Goal: Task Accomplishment & Management: Manage account settings

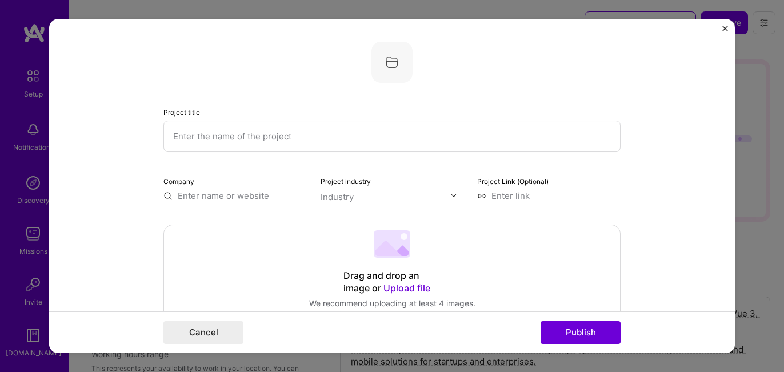
select select "US"
select select "Right Now"
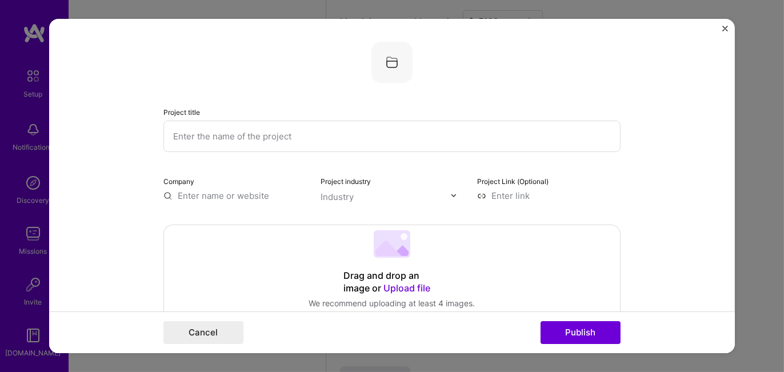
click at [246, 133] on input "text" at bounding box center [391, 136] width 457 height 31
paste input "ProHabit"
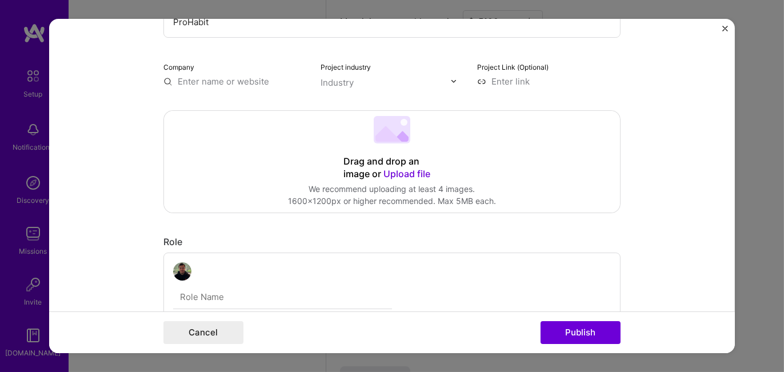
type input "ProHabit"
click at [181, 82] on input "text" at bounding box center [234, 81] width 143 height 12
type input "ProHabit"
click at [258, 107] on div "ProHabit" at bounding box center [250, 108] width 46 height 20
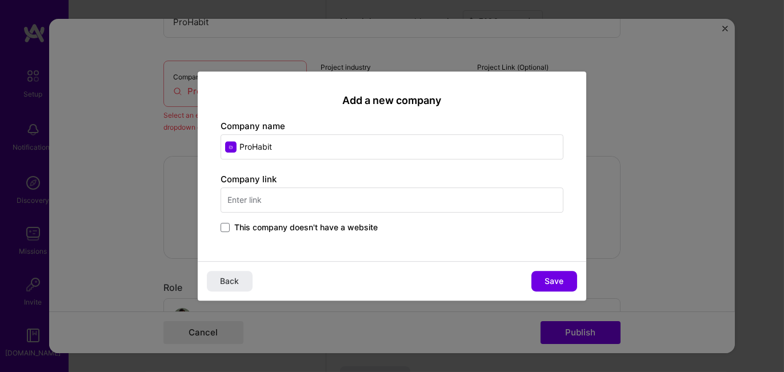
click at [240, 203] on input "text" at bounding box center [391, 199] width 343 height 25
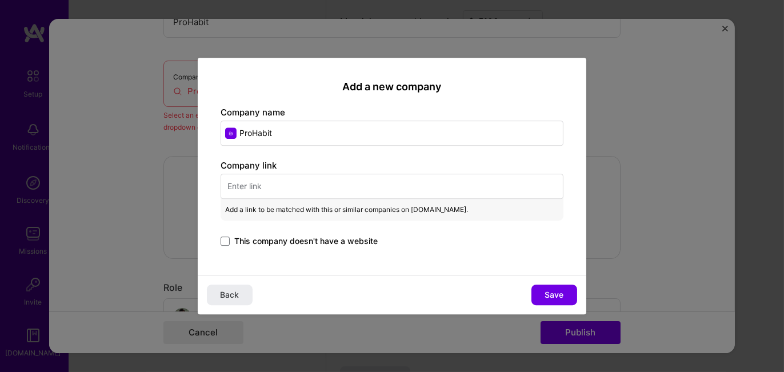
paste input "[URL]"
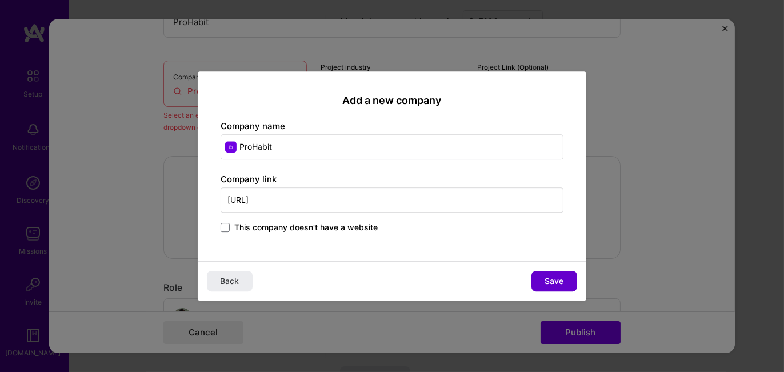
type input "[URL]"
click at [549, 280] on span "Save" at bounding box center [554, 280] width 19 height 11
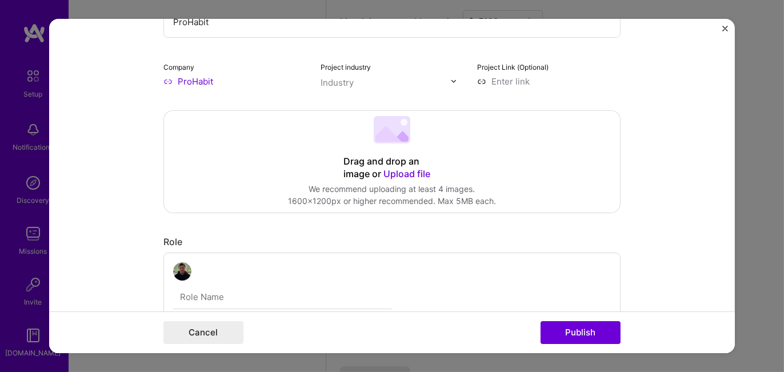
scroll to position [0, 0]
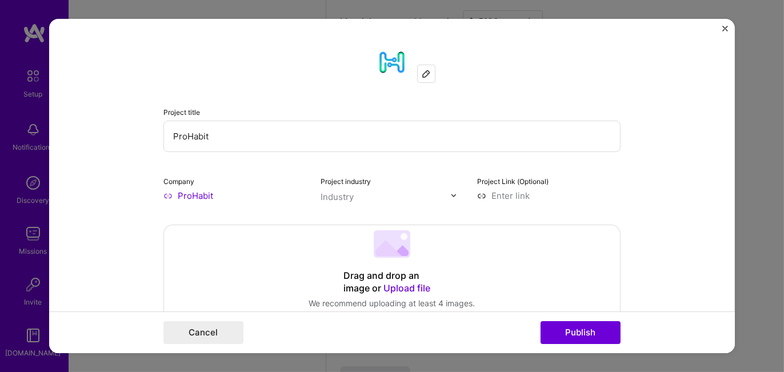
drag, startPoint x: 310, startPoint y: 196, endPoint x: 337, endPoint y: 191, distance: 27.2
click at [320, 195] on div "Company ProHabit Project industry option , selected. Select is focused ,type to…" at bounding box center [391, 188] width 457 height 27
click at [450, 193] on img at bounding box center [453, 195] width 7 height 7
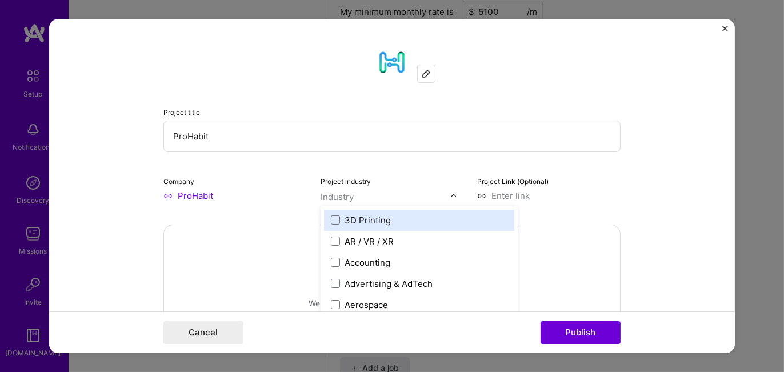
scroll to position [1029, 0]
click at [450, 193] on img at bounding box center [453, 195] width 7 height 7
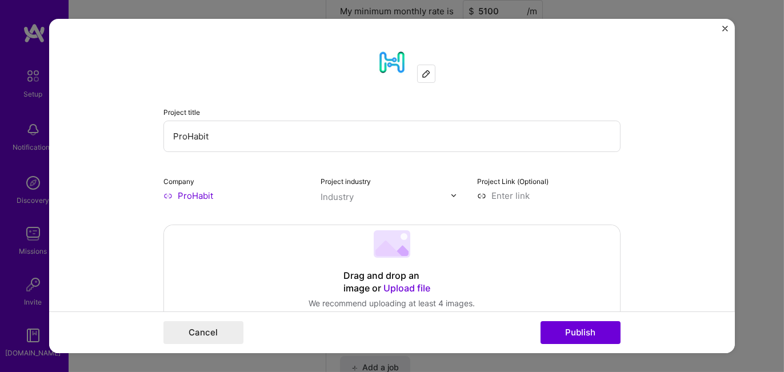
scroll to position [57, 0]
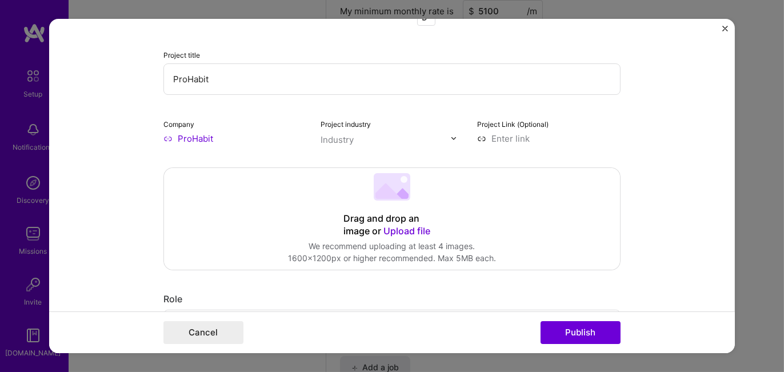
click at [451, 139] on img at bounding box center [453, 138] width 7 height 7
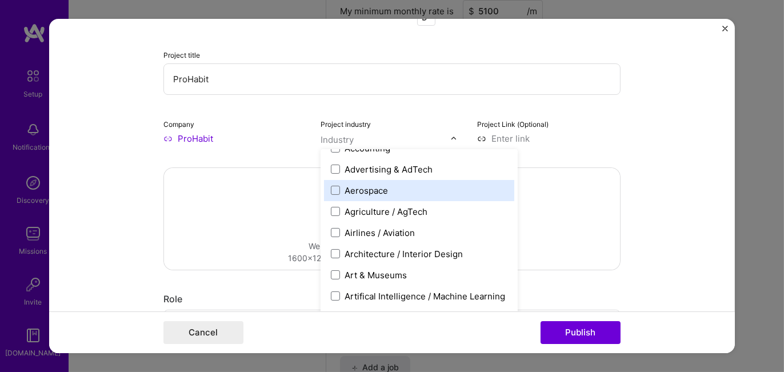
scroll to position [114, 0]
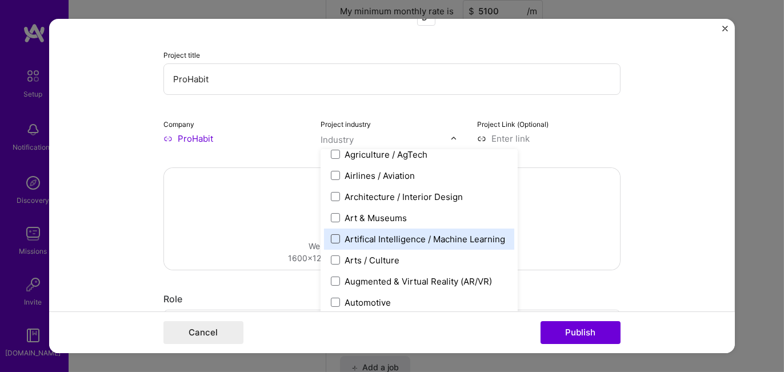
click at [331, 237] on span at bounding box center [335, 238] width 9 height 9
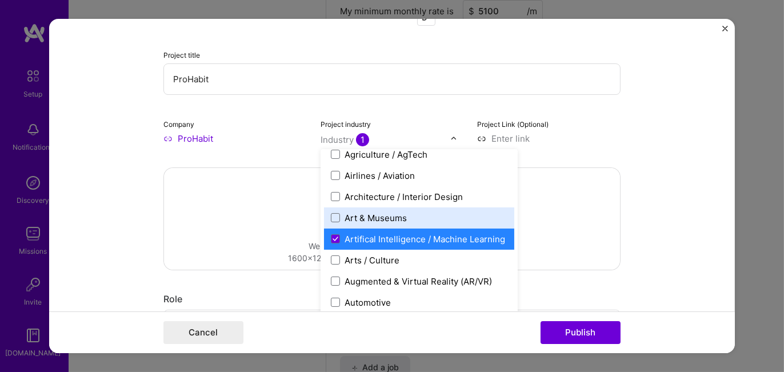
scroll to position [171, 0]
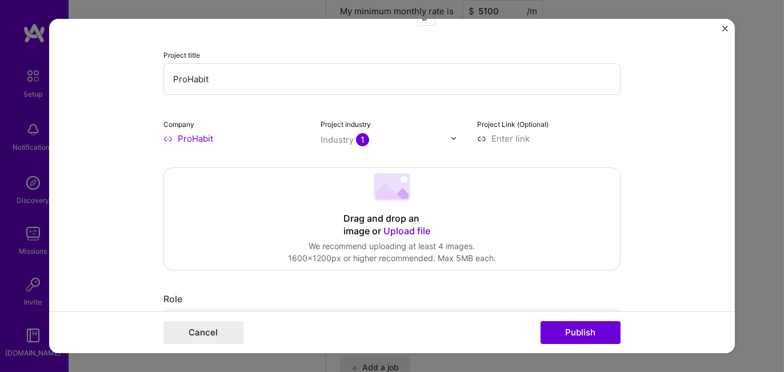
click at [450, 136] on img at bounding box center [453, 138] width 7 height 7
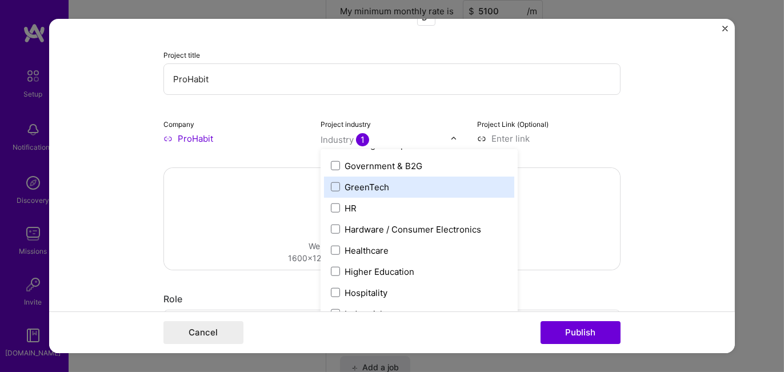
scroll to position [1428, 0]
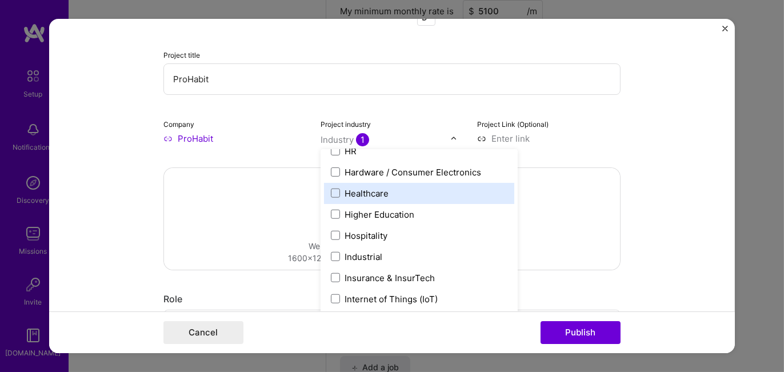
click at [377, 193] on div "Healthcare" at bounding box center [366, 193] width 44 height 12
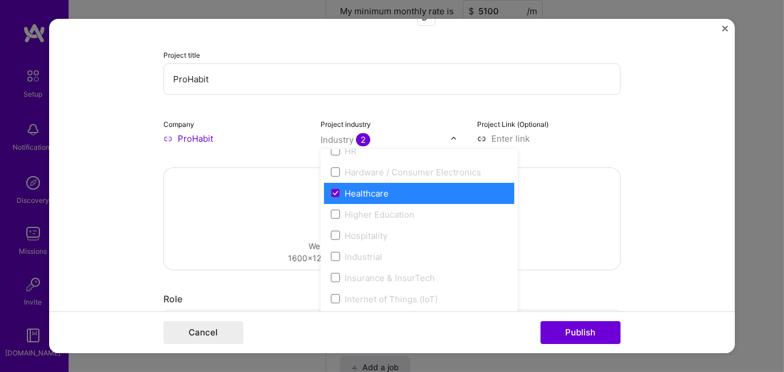
scroll to position [1371, 0]
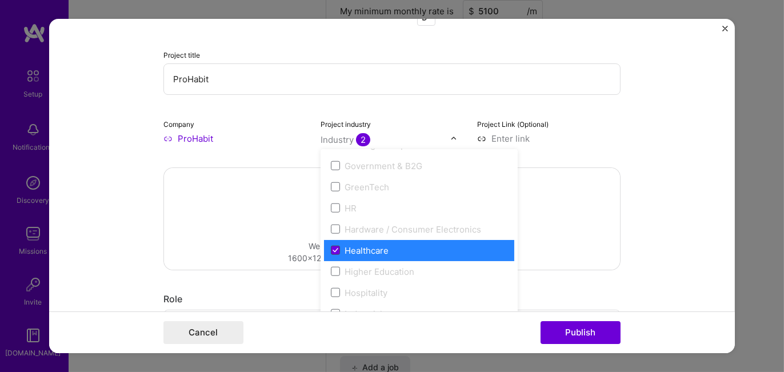
click at [331, 246] on span at bounding box center [335, 250] width 9 height 9
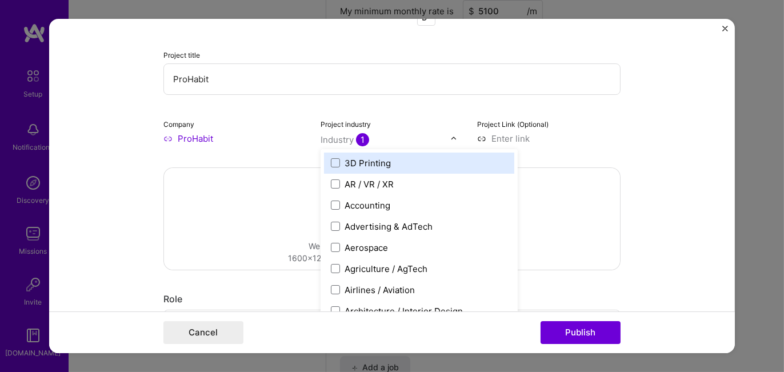
click at [450, 136] on img at bounding box center [453, 138] width 7 height 7
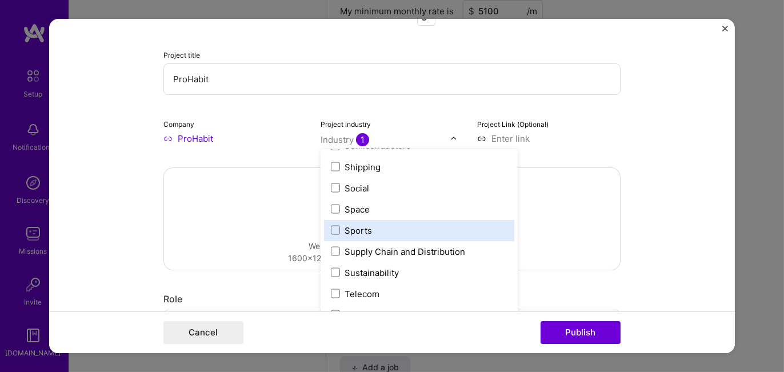
scroll to position [2370, 0]
